Goal: Communication & Community: Answer question/provide support

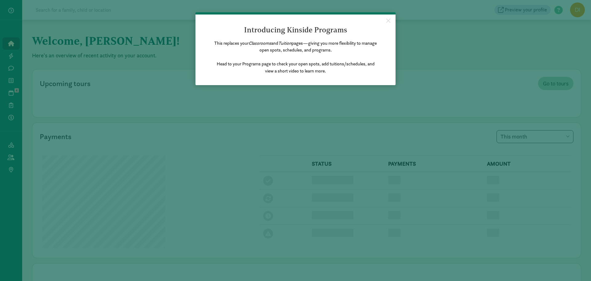
click at [12, 94] on appcues "× Introducing Kinside Programs This replaces your Classrooms and Tuition pages—…" at bounding box center [295, 140] width 591 height 281
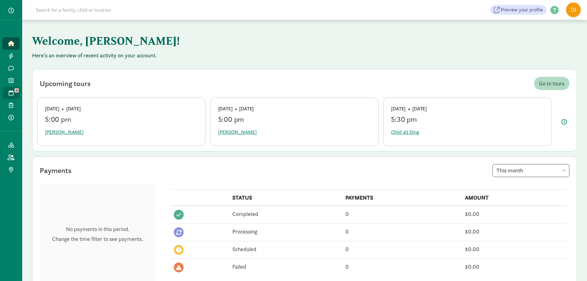
click at [11, 91] on icon at bounding box center [11, 93] width 5 height 6
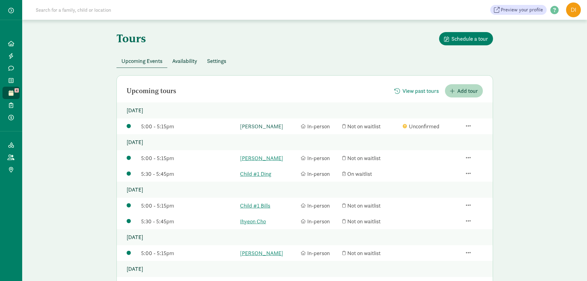
click at [263, 128] on link "[PERSON_NAME]" at bounding box center [269, 126] width 58 height 8
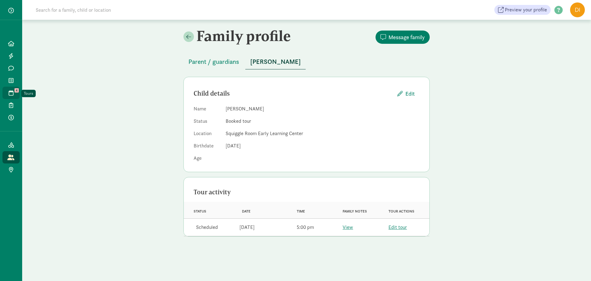
click at [9, 91] on icon at bounding box center [11, 93] width 5 height 6
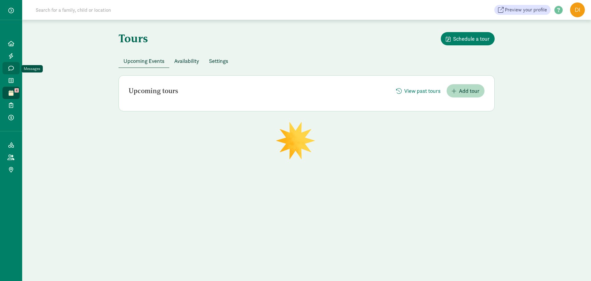
click at [15, 71] on link "Messages" at bounding box center [10, 68] width 17 height 12
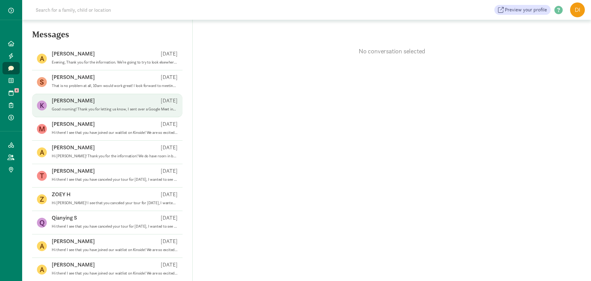
click at [127, 102] on div "[PERSON_NAME] [DATE]" at bounding box center [115, 102] width 126 height 10
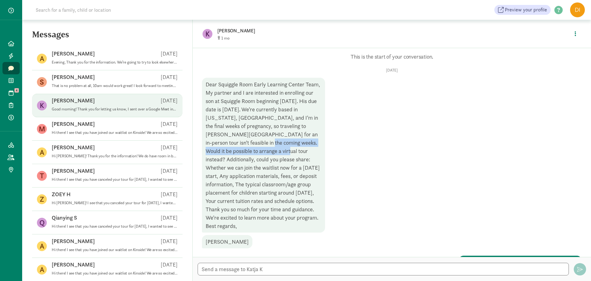
drag, startPoint x: 223, startPoint y: 141, endPoint x: 238, endPoint y: 150, distance: 17.4
click at [238, 150] on div "Dear Squiggle Room Early Learning Center Team, My partner and I are interested …" at bounding box center [263, 155] width 123 height 155
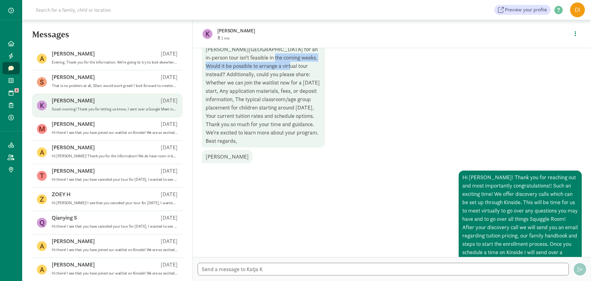
scroll to position [59, 0]
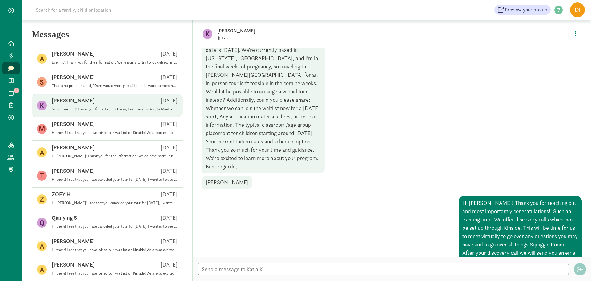
click at [240, 20] on div "K [PERSON_NAME] 1 View family page Enroll" at bounding box center [392, 34] width 399 height 28
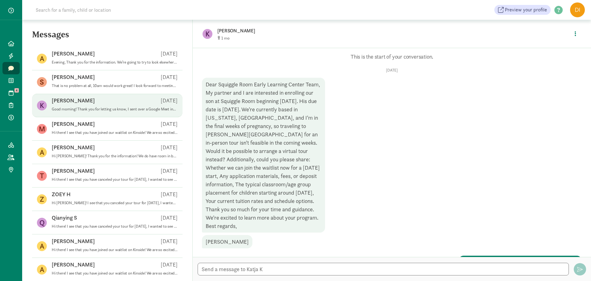
scroll to position [62, 0]
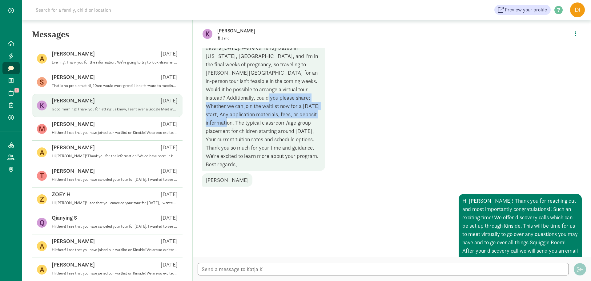
drag, startPoint x: 220, startPoint y: 95, endPoint x: 295, endPoint y: 110, distance: 76.4
click at [295, 110] on div "Dear Squiggle Room Early Learning Center Team, My partner and I are interested …" at bounding box center [263, 93] width 123 height 155
click at [294, 116] on div "Dear Squiggle Room Early Learning Center Team, My partner and I are interested …" at bounding box center [263, 93] width 123 height 155
